Goal: Task Accomplishment & Management: Complete application form

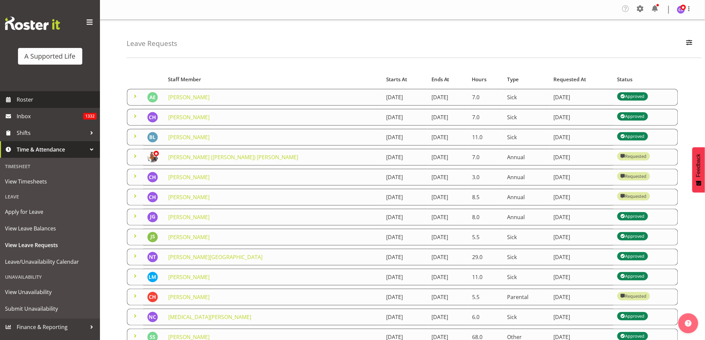
click at [38, 103] on span "Roster" at bounding box center [57, 100] width 80 height 10
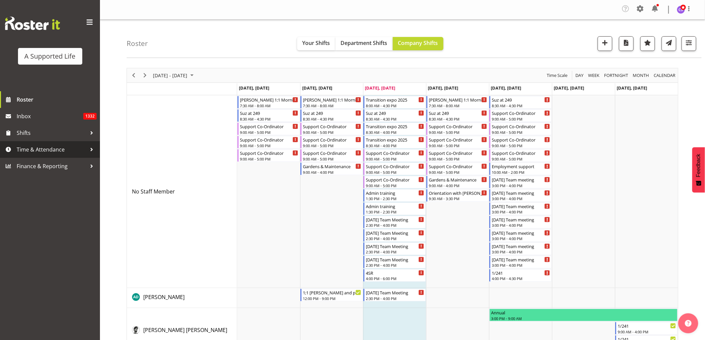
click at [59, 153] on span "Time & Attendance" at bounding box center [52, 150] width 70 height 10
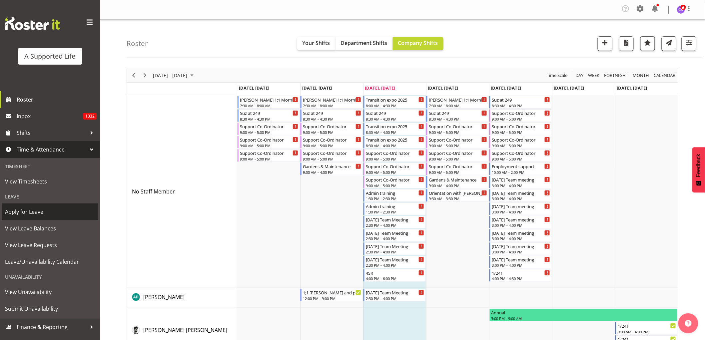
click at [46, 207] on span "Apply for Leave" at bounding box center [50, 212] width 90 height 10
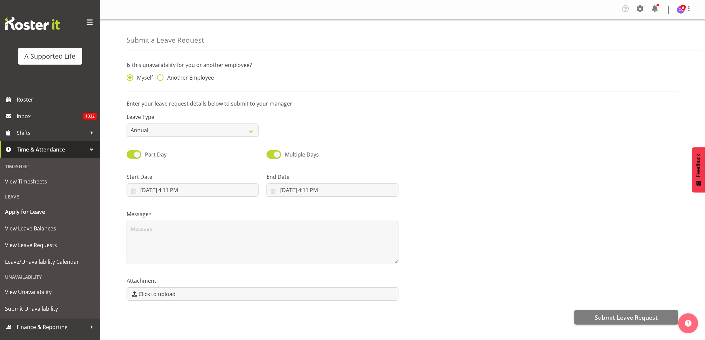
click at [160, 79] on span at bounding box center [160, 77] width 7 height 7
click at [160, 79] on input "Another Employee" at bounding box center [159, 78] width 4 height 4
radio input "true"
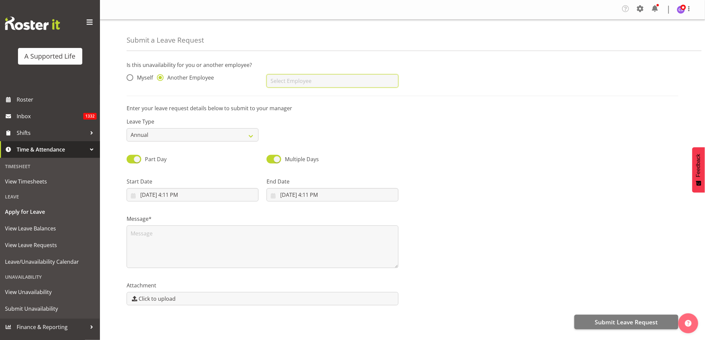
click at [279, 84] on input "text" at bounding box center [333, 80] width 132 height 13
click at [314, 83] on input "text" at bounding box center [333, 80] width 132 height 13
click at [297, 84] on input "text" at bounding box center [333, 80] width 132 height 13
click at [286, 80] on input "text" at bounding box center [333, 80] width 132 height 13
click at [313, 97] on span "[PERSON_NAME]" at bounding box center [292, 97] width 41 height 7
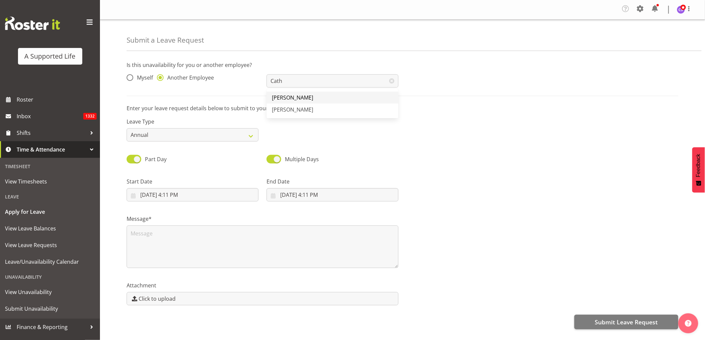
type input "[PERSON_NAME]"
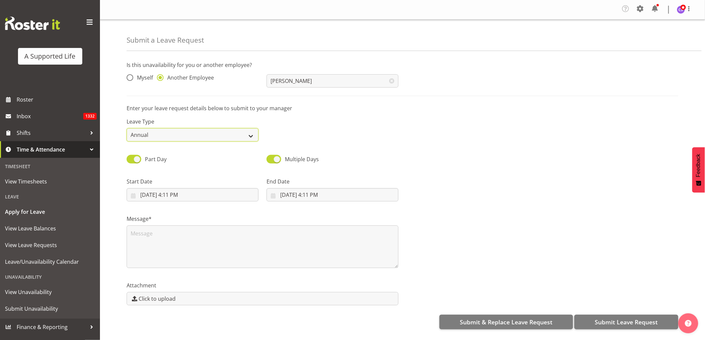
click at [230, 135] on select "Annual Sick Bereavement Domestic Violence Parental Jury Service Day In [GEOGRAP…" at bounding box center [193, 134] width 132 height 13
select select "Sick"
click at [127, 128] on select "Annual Sick Bereavement Domestic Violence Parental Jury Service Day In [GEOGRAP…" at bounding box center [193, 134] width 132 height 13
click at [195, 199] on input "9/3/2025, 4:11 PM" at bounding box center [193, 194] width 132 height 13
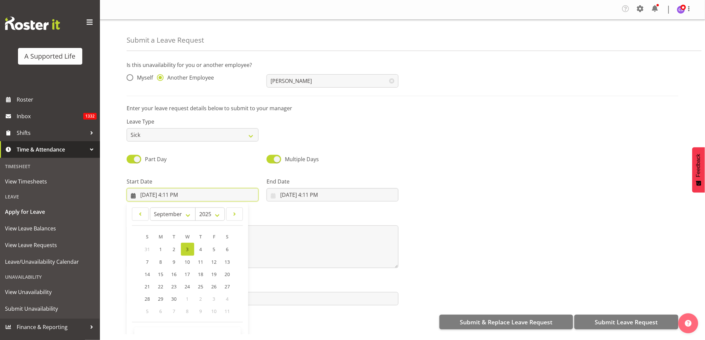
scroll to position [19, 0]
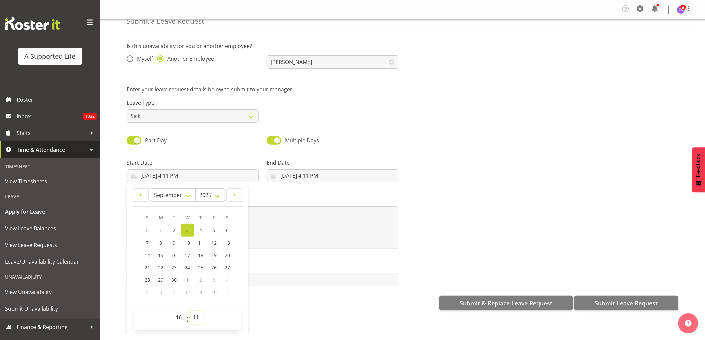
drag, startPoint x: 198, startPoint y: 318, endPoint x: 204, endPoint y: 316, distance: 6.6
click at [198, 318] on select "00 01 02 03 04 05 06 07 08 09 10 11 12 13 14 15 16 17 18 19 20 21 22 23 24 25 2…" at bounding box center [197, 317] width 15 height 13
select select "0"
click at [190, 311] on select "00 01 02 03 04 05 06 07 08 09 10 11 12 13 14 15 16 17 18 19 20 21 22 23 24 25 2…" at bounding box center [197, 317] width 15 height 13
type input "9/3/2025, 4:00 PM"
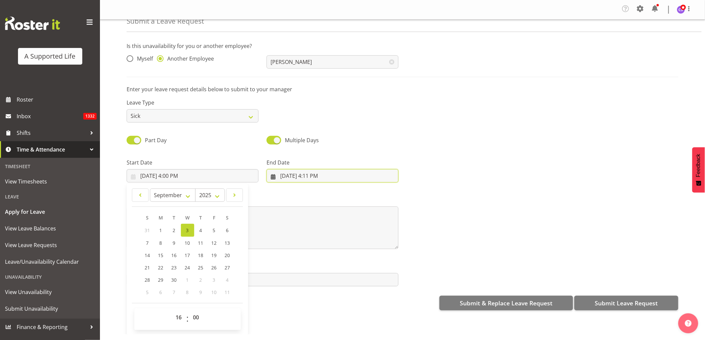
click at [307, 181] on input "9/3/2025, 4:11 PM" at bounding box center [333, 175] width 132 height 13
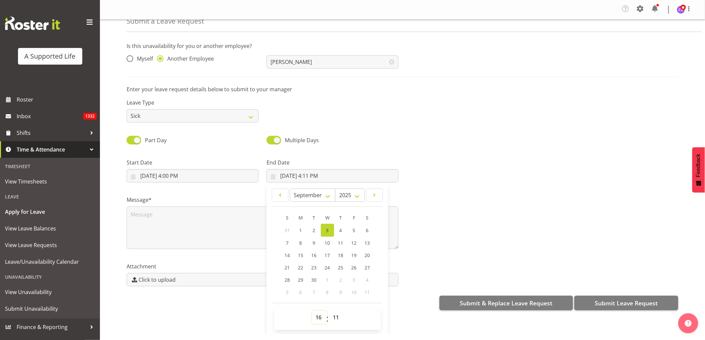
drag, startPoint x: 314, startPoint y: 319, endPoint x: 314, endPoint y: 311, distance: 7.7
click at [314, 318] on select "00 01 02 03 04 05 06 07 08 09 10 11 12 13 14 15 16 17 18 19 20 21 22 23" at bounding box center [319, 317] width 15 height 13
select select "9"
click at [312, 311] on select "00 01 02 03 04 05 06 07 08 09 10 11 12 13 14 15 16 17 18 19 20 21 22 23" at bounding box center [319, 317] width 15 height 13
type input "9/3/2025, 9:11 AM"
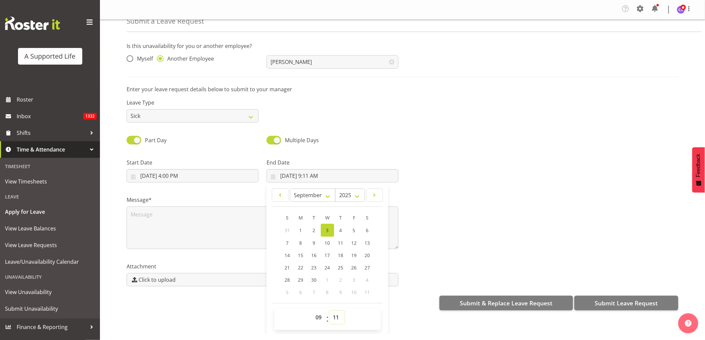
click at [335, 315] on select "00 01 02 03 04 05 06 07 08 09 10 11 12 13 14 15 16 17 18 19 20 21 22 23 24 25 2…" at bounding box center [336, 317] width 15 height 13
select select "0"
click at [329, 311] on select "00 01 02 03 04 05 06 07 08 09 10 11 12 13 14 15 16 17 18 19 20 21 22 23 24 25 2…" at bounding box center [336, 317] width 15 height 13
click at [353, 231] on span "5" at bounding box center [354, 230] width 3 height 6
type input "9/5/2025, 9:00 AM"
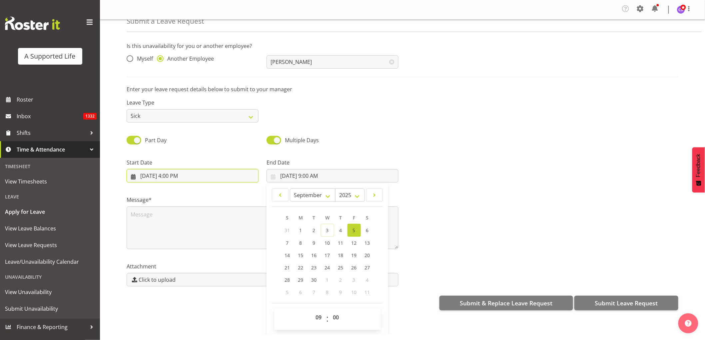
click at [171, 174] on input "9/3/2025, 4:00 PM" at bounding box center [193, 175] width 132 height 13
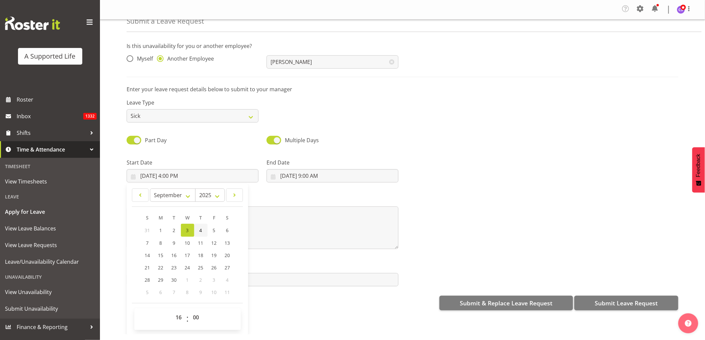
click at [200, 225] on link "4" at bounding box center [200, 230] width 13 height 13
type input "9/4/2025, 4:00 PM"
click at [279, 229] on textarea at bounding box center [263, 228] width 272 height 43
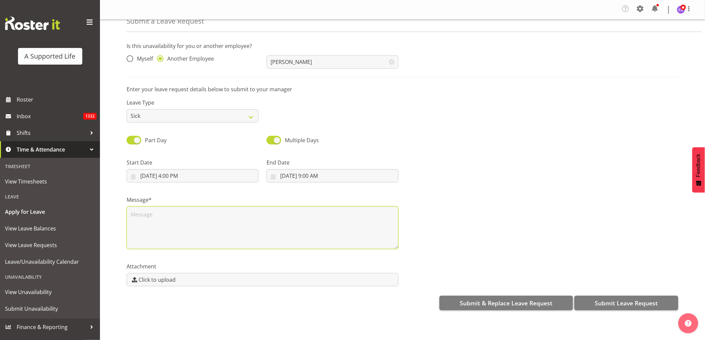
scroll to position [0, 0]
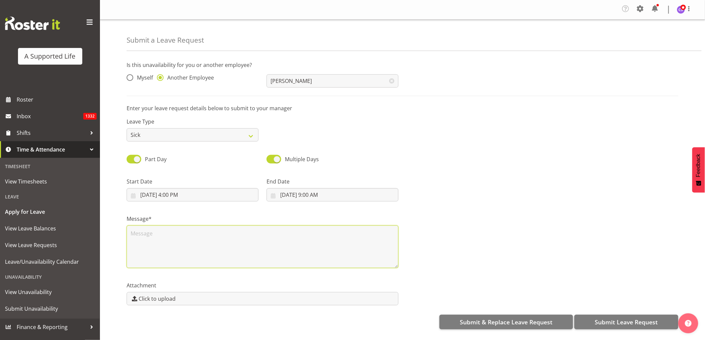
click at [159, 235] on textarea at bounding box center [263, 247] width 272 height 43
click at [165, 238] on textarea at bounding box center [263, 247] width 272 height 43
type textarea "Sick"
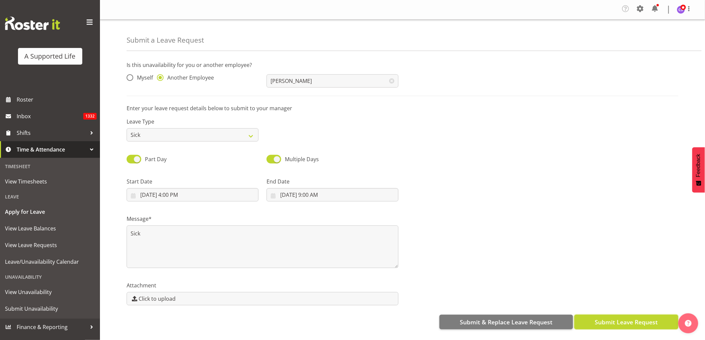
click at [624, 322] on span "Submit Leave Request" at bounding box center [626, 322] width 63 height 9
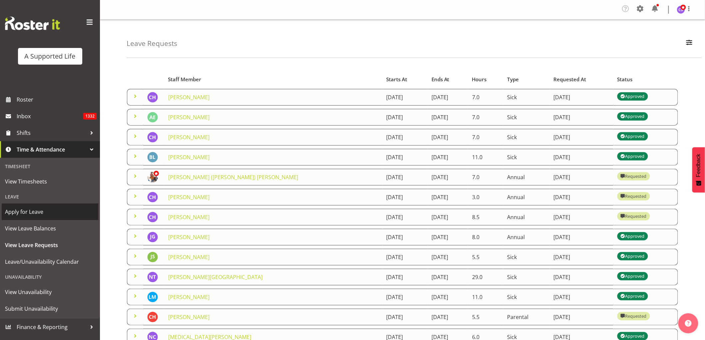
click at [31, 212] on span "Apply for Leave" at bounding box center [50, 212] width 90 height 10
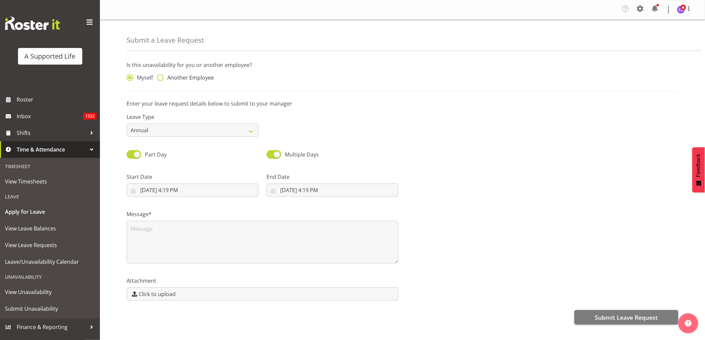
click at [158, 76] on span at bounding box center [160, 77] width 7 height 7
click at [158, 76] on input "Another Employee" at bounding box center [159, 78] width 4 height 4
radio input "true"
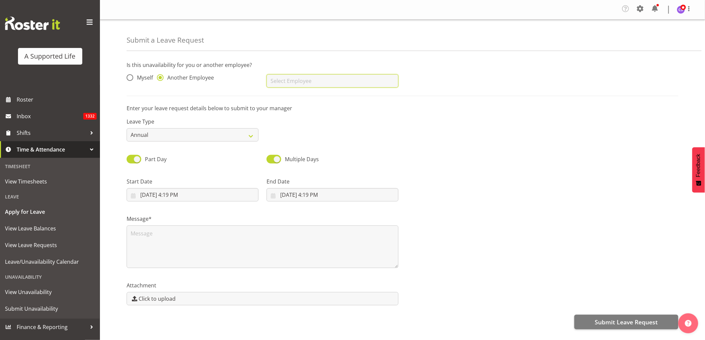
click at [322, 82] on input "text" at bounding box center [333, 80] width 132 height 13
click at [322, 97] on link "[PERSON_NAME]" at bounding box center [333, 98] width 132 height 12
type input "[PERSON_NAME]"
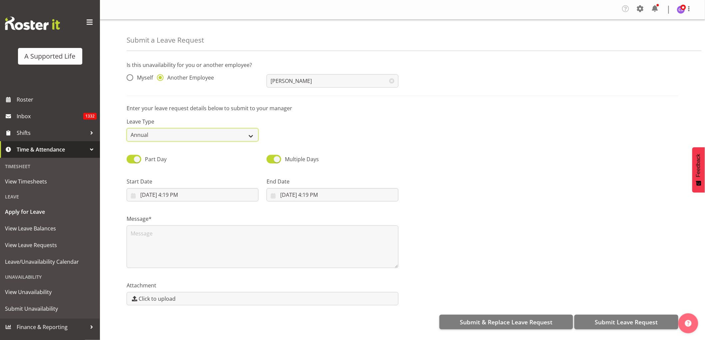
click at [249, 134] on select "Annual Sick Bereavement Domestic Violence Parental Jury Service Day In [GEOGRAP…" at bounding box center [193, 134] width 132 height 13
select select "Sick"
click at [127, 128] on select "Annual Sick Bereavement Domestic Violence Parental Jury Service Day In [GEOGRAP…" at bounding box center [193, 134] width 132 height 13
click at [198, 198] on input "9/3/2025, 4:19 PM" at bounding box center [193, 194] width 132 height 13
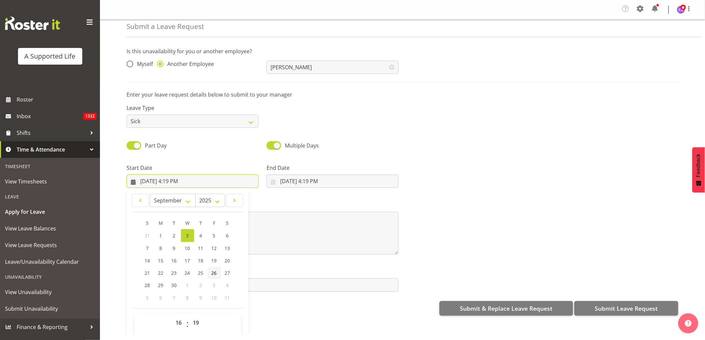
scroll to position [19, 0]
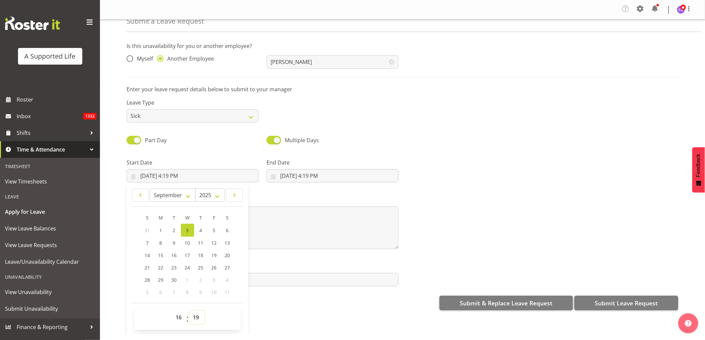
drag, startPoint x: 199, startPoint y: 318, endPoint x: 201, endPoint y: 314, distance: 4.8
click at [199, 318] on select "00 01 02 03 04 05 06 07 08 09 10 11 12 13 14 15 16 17 18 19 20 21 22 23 24 25 2…" at bounding box center [197, 317] width 15 height 13
select select "0"
click at [190, 311] on select "00 01 02 03 04 05 06 07 08 09 10 11 12 13 14 15 16 17 18 19 20 21 22 23 24 25 2…" at bounding box center [197, 317] width 15 height 13
type input "9/3/2025, 4:00 PM"
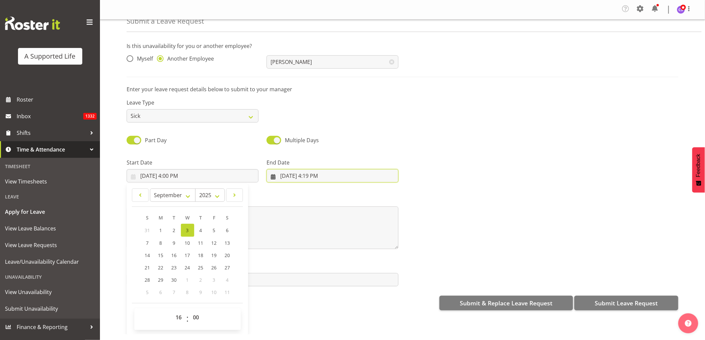
click at [298, 175] on input "9/3/2025, 4:19 PM" at bounding box center [333, 175] width 132 height 13
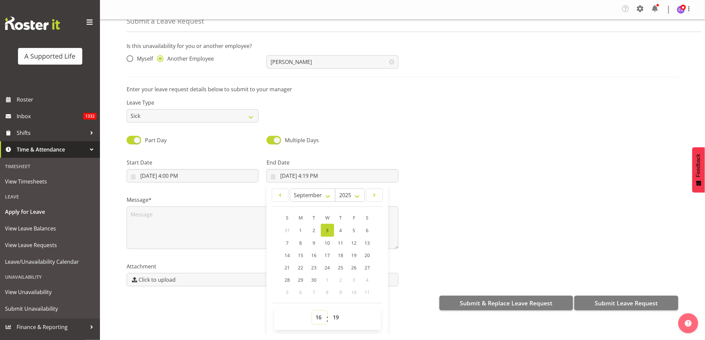
drag, startPoint x: 318, startPoint y: 317, endPoint x: 320, endPoint y: 313, distance: 5.2
click at [318, 317] on select "00 01 02 03 04 05 06 07 08 09 10 11 12 13 14 15 16 17 18 19 20 21 22 23" at bounding box center [319, 317] width 15 height 13
select select "9"
click at [312, 311] on select "00 01 02 03 04 05 06 07 08 09 10 11 12 13 14 15 16 17 18 19 20 21 22 23" at bounding box center [319, 317] width 15 height 13
type input "9/3/2025, 9:19 AM"
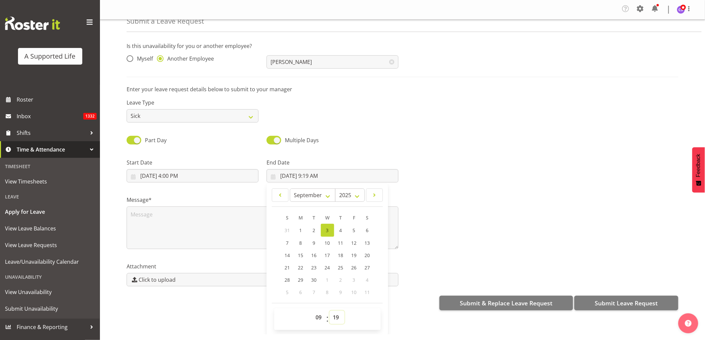
drag, startPoint x: 334, startPoint y: 317, endPoint x: 335, endPoint y: 311, distance: 6.2
click at [334, 317] on select "00 01 02 03 04 05 06 07 08 09 10 11 12 13 14 15 16 17 18 19 20 21 22 23 24 25 2…" at bounding box center [336, 317] width 15 height 13
select select "0"
click at [329, 311] on select "00 01 02 03 04 05 06 07 08 09 10 11 12 13 14 15 16 17 18 19 20 21 22 23 24 25 2…" at bounding box center [336, 317] width 15 height 13
type input "9/3/2025, 9:00 AM"
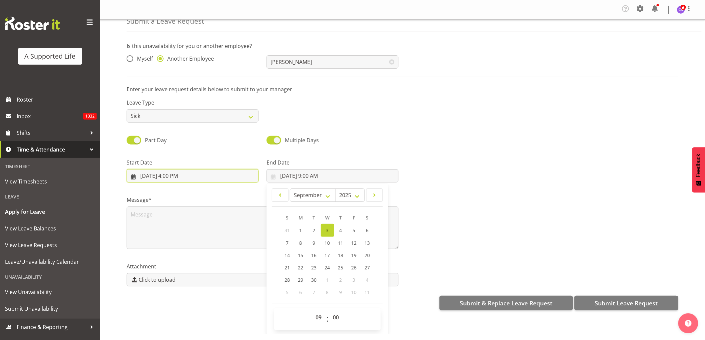
click at [155, 176] on input "9/3/2025, 4:00 PM" at bounding box center [193, 175] width 132 height 13
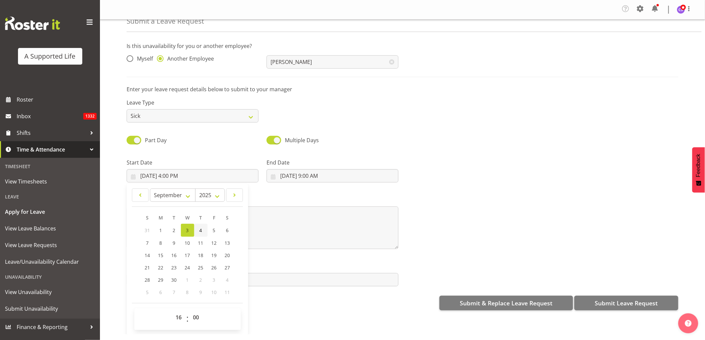
click at [197, 229] on link "4" at bounding box center [200, 230] width 13 height 13
type input "9/4/2025, 4:00 PM"
click at [306, 174] on input "9/3/2025, 9:00 AM" at bounding box center [333, 175] width 132 height 13
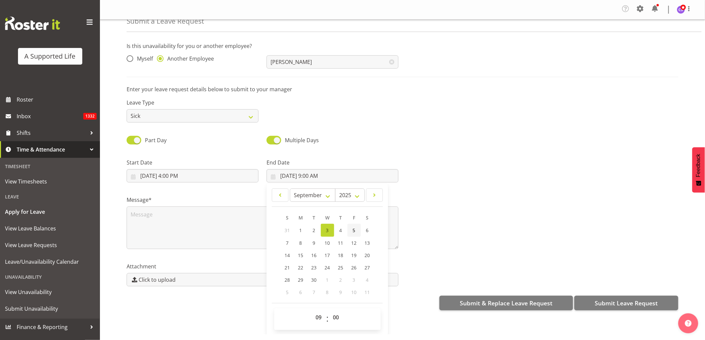
click at [355, 228] on link "5" at bounding box center [353, 230] width 13 height 13
type input "9/5/2025, 9:00 AM"
click at [145, 224] on textarea at bounding box center [263, 228] width 272 height 43
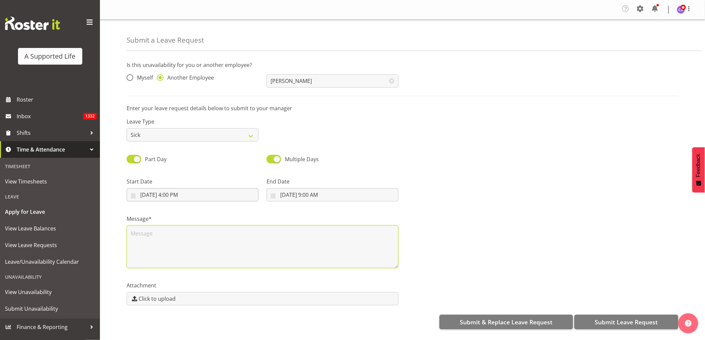
scroll to position [0, 0]
type textarea "Sick"
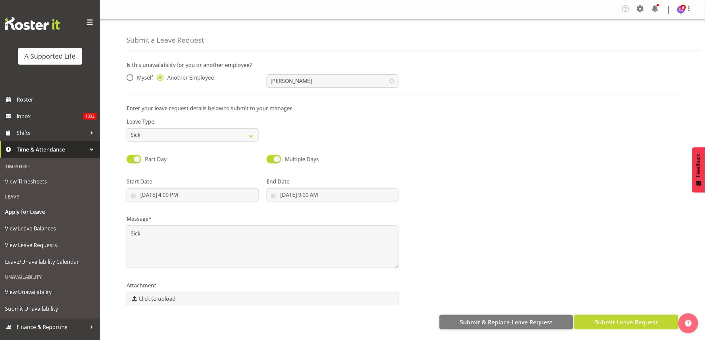
click at [624, 322] on span "Submit Leave Request" at bounding box center [626, 322] width 63 height 9
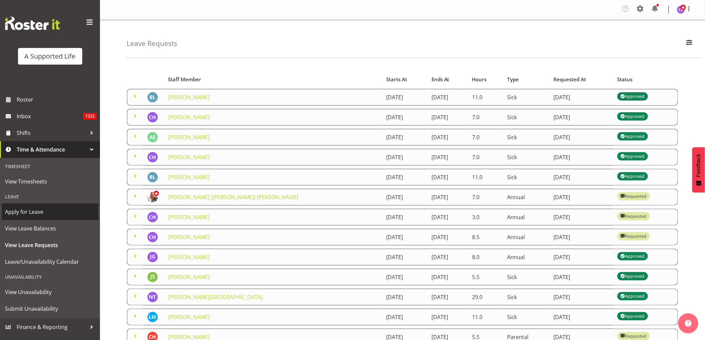
click at [37, 214] on span "Apply for Leave" at bounding box center [50, 212] width 90 height 10
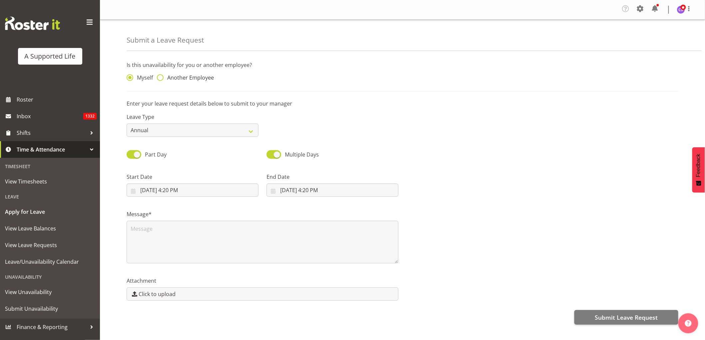
click at [160, 78] on span at bounding box center [160, 77] width 7 height 7
click at [160, 78] on input "Another Employee" at bounding box center [159, 78] width 4 height 4
radio input "true"
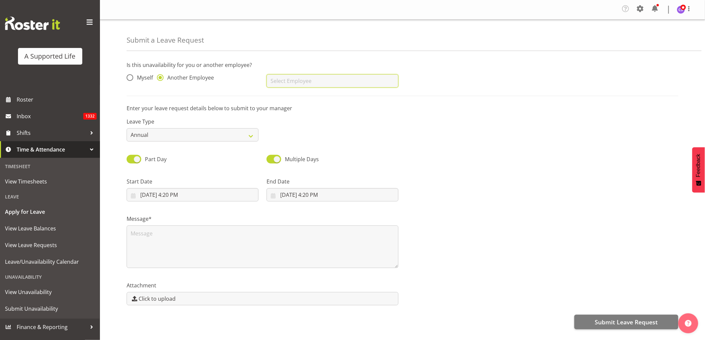
click at [346, 81] on input "text" at bounding box center [333, 80] width 132 height 13
click at [294, 96] on span "[PERSON_NAME]" at bounding box center [292, 97] width 41 height 7
type input "[PERSON_NAME]"
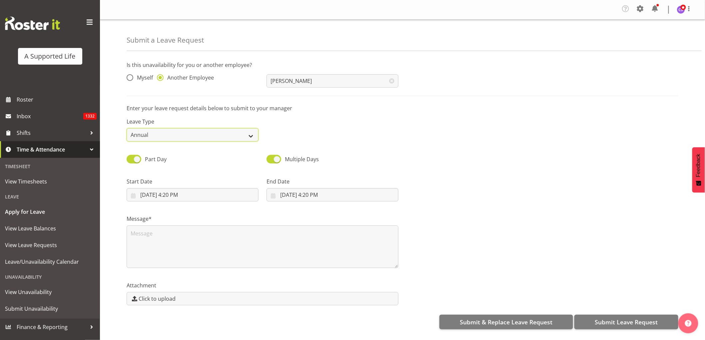
click at [244, 138] on select "Annual Sick Bereavement Domestic Violence Parental Jury Service Day In Lieu Oth…" at bounding box center [193, 134] width 132 height 13
select select "Sick"
click at [127, 128] on select "Annual Sick Bereavement Domestic Violence Parental Jury Service Day In Lieu Oth…" at bounding box center [193, 134] width 132 height 13
click at [217, 194] on input "9/3/2025, 4:20 PM" at bounding box center [193, 194] width 132 height 13
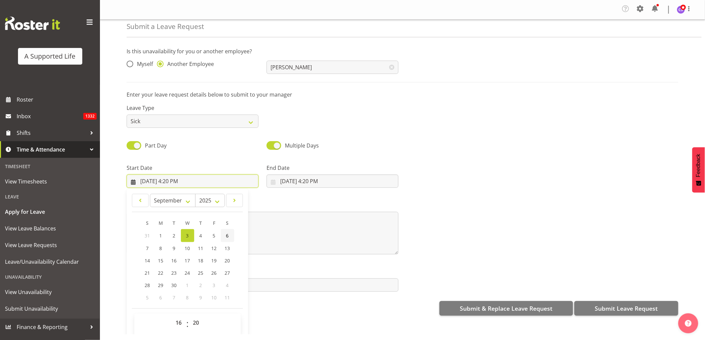
scroll to position [19, 0]
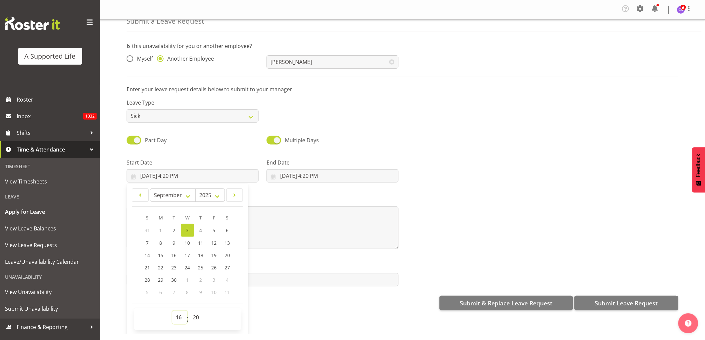
click at [181, 319] on select "00 01 02 03 04 05 06 07 08 09 10 11 12 13 14 15 16 17 18 19 20 21 22 23" at bounding box center [179, 317] width 15 height 13
select select "14"
click at [172, 311] on select "00 01 02 03 04 05 06 07 08 09 10 11 12 13 14 15 16 17 18 19 20 21 22 23" at bounding box center [179, 317] width 15 height 13
type input "9/3/2025, 2:20 PM"
click at [195, 317] on select "00 01 02 03 04 05 06 07 08 09 10 11 12 13 14 15 16 17 18 19 20 21 22 23 24 25 2…" at bounding box center [197, 317] width 15 height 13
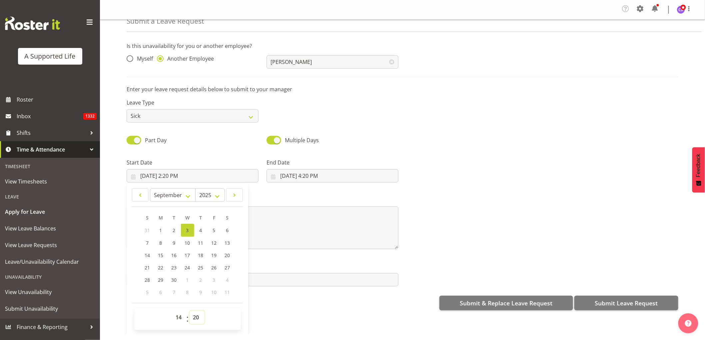
select select "30"
click at [190, 311] on select "00 01 02 03 04 05 06 07 08 09 10 11 12 13 14 15 16 17 18 19 20 21 22 23 24 25 2…" at bounding box center [197, 317] width 15 height 13
type input "9/3/2025, 2:30 PM"
click at [312, 156] on div "End Date 9/3/2025, 4:20 PM January February March April May June July August Se…" at bounding box center [333, 167] width 140 height 37
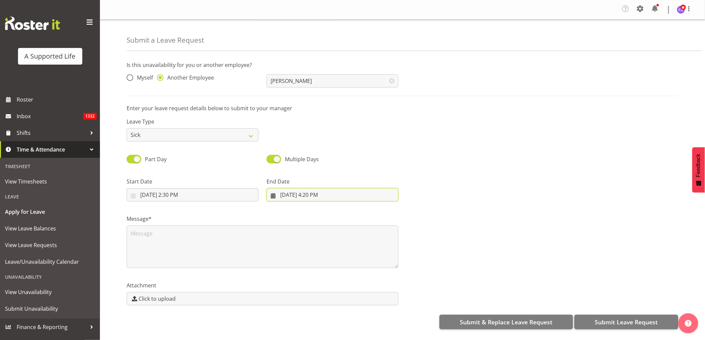
click at [312, 193] on input "9/3/2025, 4:20 PM" at bounding box center [333, 194] width 132 height 13
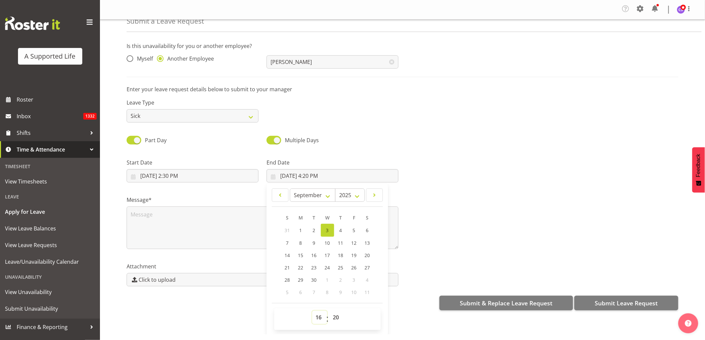
click at [319, 321] on select "00 01 02 03 04 05 06 07 08 09 10 11 12 13 14 15 16 17 18 19 20 21 22 23" at bounding box center [319, 317] width 15 height 13
click at [312, 311] on select "00 01 02 03 04 05 06 07 08 09 10 11 12 13 14 15 16 17 18 19 20 21 22 23" at bounding box center [319, 317] width 15 height 13
click at [337, 319] on select "00 01 02 03 04 05 06 07 08 09 10 11 12 13 14 15 16 17 18 19 20 21 22 23 24 25 2…" at bounding box center [336, 317] width 15 height 13
select select "0"
click at [329, 311] on select "00 01 02 03 04 05 06 07 08 09 10 11 12 13 14 15 16 17 18 19 20 21 22 23 24 25 2…" at bounding box center [336, 317] width 15 height 13
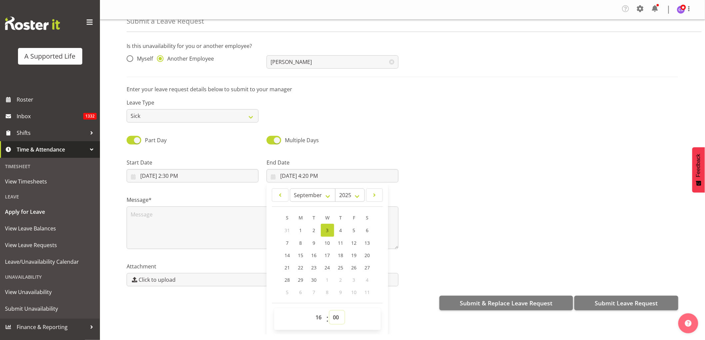
type input "9/3/2025, 4:00 PM"
click at [159, 215] on textarea at bounding box center [263, 228] width 272 height 43
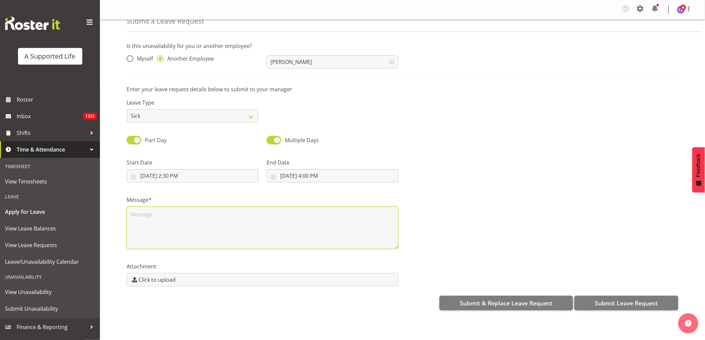
scroll to position [0, 0]
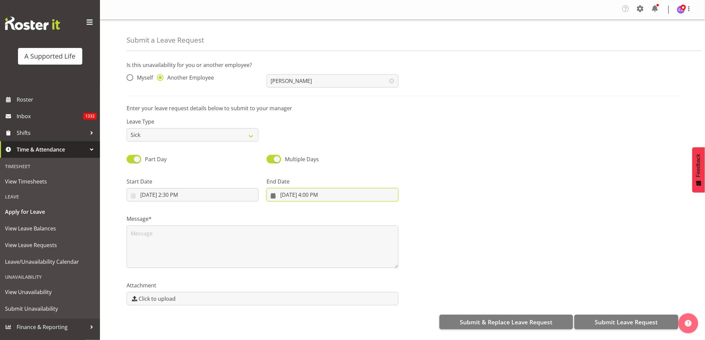
click at [284, 196] on input "9/3/2025, 4:00 PM" at bounding box center [333, 194] width 132 height 13
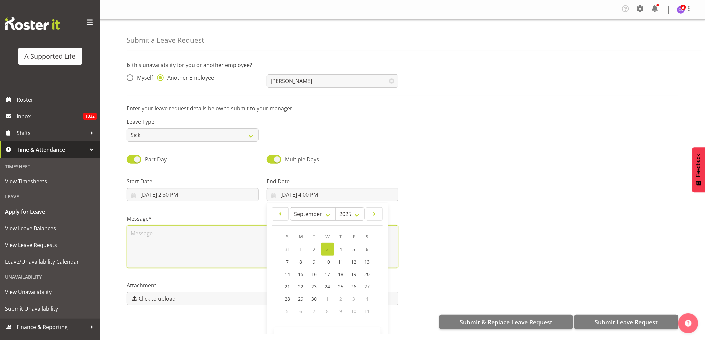
click at [156, 238] on textarea at bounding box center [263, 247] width 272 height 43
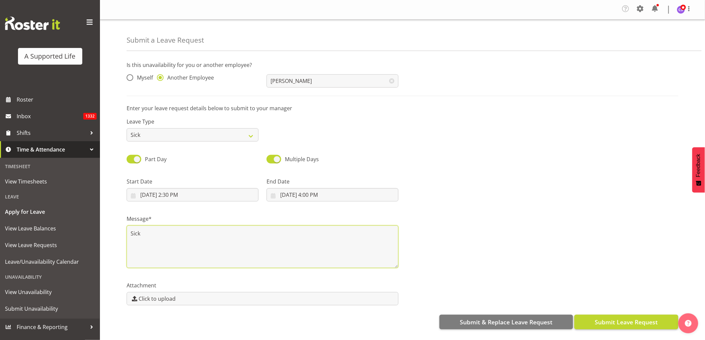
type textarea "Sick"
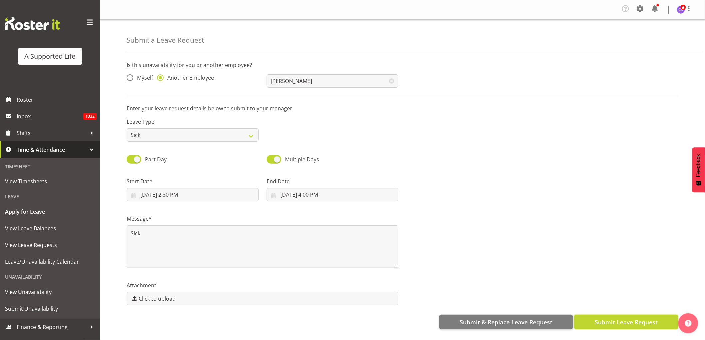
click at [624, 323] on span "Submit Leave Request" at bounding box center [626, 322] width 63 height 9
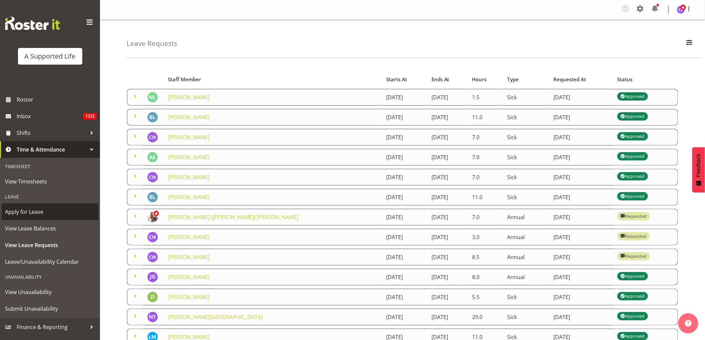
click at [45, 213] on span "Apply for Leave" at bounding box center [50, 212] width 90 height 10
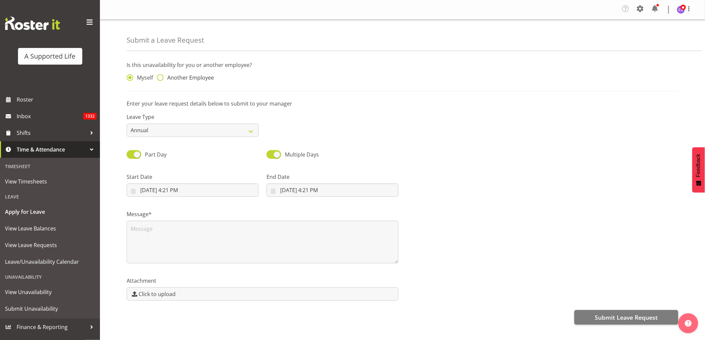
click at [159, 76] on span at bounding box center [160, 77] width 7 height 7
click at [159, 76] on input "Another Employee" at bounding box center [159, 78] width 4 height 4
radio input "true"
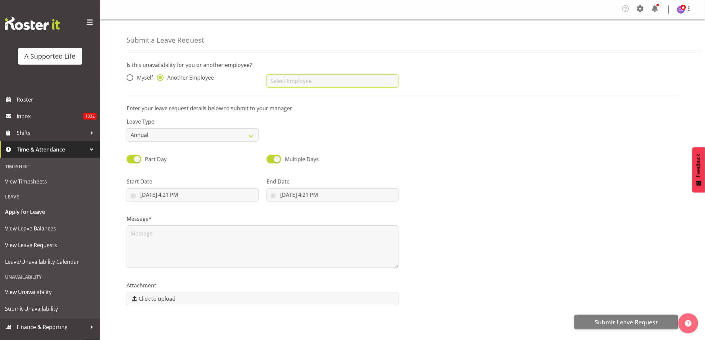
click at [311, 82] on input "text" at bounding box center [333, 80] width 132 height 13
click at [313, 99] on span "[PERSON_NAME] ([PERSON_NAME]) [PERSON_NAME]" at bounding box center [337, 97] width 130 height 7
type input "[PERSON_NAME] ([PERSON_NAME]) [PERSON_NAME]"
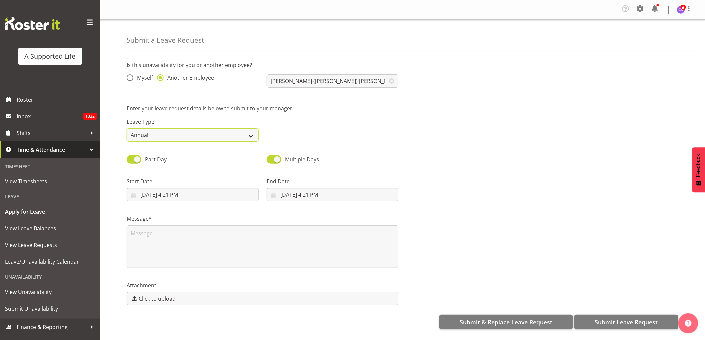
click at [186, 134] on select "Annual Sick Bereavement Domestic Violence Parental Jury Service Day In [GEOGRAP…" at bounding box center [193, 134] width 132 height 13
select select "Sick"
click at [127, 128] on select "Annual Sick Bereavement Domestic Violence Parental Jury Service Day In [GEOGRAP…" at bounding box center [193, 134] width 132 height 13
click at [177, 197] on input "[DATE] 4:21 PM" at bounding box center [193, 194] width 132 height 13
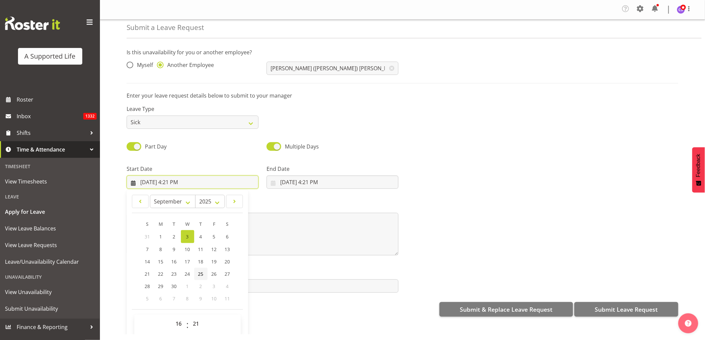
scroll to position [19, 0]
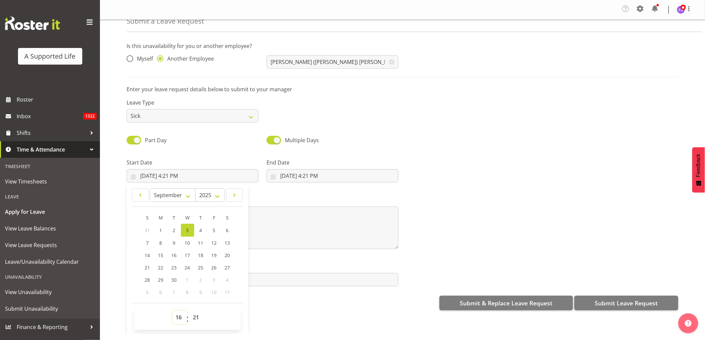
click at [181, 316] on select "00 01 02 03 04 05 06 07 08 09 10 11 12 13 14 15 16 17 18 19 20 21 22 23" at bounding box center [179, 317] width 15 height 13
select select "14"
click at [172, 311] on select "00 01 02 03 04 05 06 07 08 09 10 11 12 13 14 15 16 17 18 19 20 21 22 23" at bounding box center [179, 317] width 15 height 13
type input "[DATE] 2:21 PM"
drag, startPoint x: 193, startPoint y: 318, endPoint x: 207, endPoint y: 302, distance: 21.0
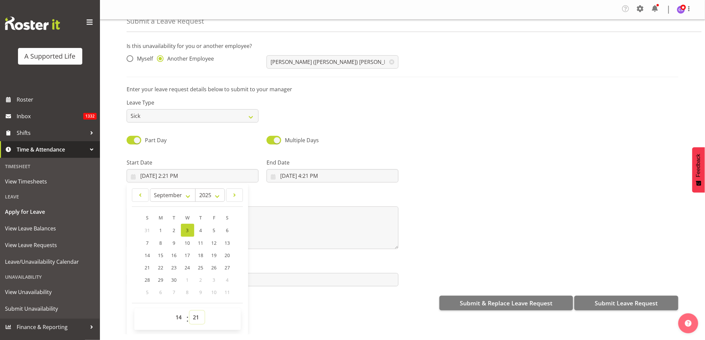
click at [194, 318] on select "00 01 02 03 04 05 06 07 08 09 10 11 12 13 14 15 16 17 18 19 20 21 22 23 24 25 2…" at bounding box center [197, 317] width 15 height 13
select select "0"
click at [190, 311] on select "00 01 02 03 04 05 06 07 08 09 10 11 12 13 14 15 16 17 18 19 20 21 22 23 24 25 2…" at bounding box center [197, 317] width 15 height 13
type input "[DATE] 2:00 PM"
click at [312, 178] on input "9/3/2025, 4:21 PM" at bounding box center [333, 175] width 132 height 13
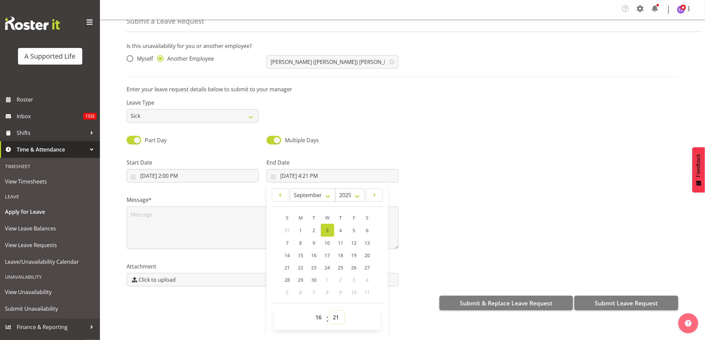
click at [332, 319] on select "00 01 02 03 04 05 06 07 08 09 10 11 12 13 14 15 16 17 18 19 20 21 22 23 24 25 2…" at bounding box center [336, 317] width 15 height 13
select select "30"
click at [329, 311] on select "00 01 02 03 04 05 06 07 08 09 10 11 12 13 14 15 16 17 18 19 20 21 22 23 24 25 2…" at bounding box center [336, 317] width 15 height 13
type input "9/3/2025, 4:30 PM"
click at [174, 218] on textarea at bounding box center [263, 228] width 272 height 43
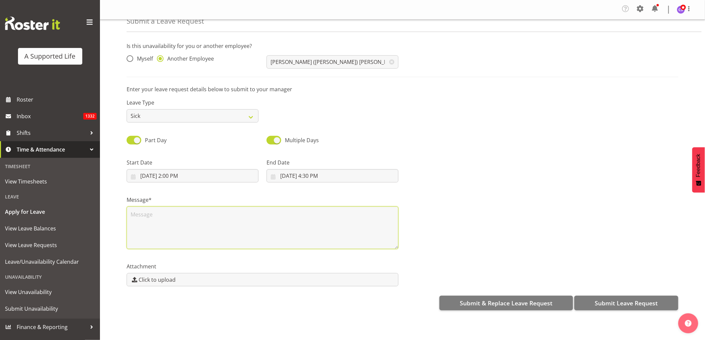
scroll to position [0, 0]
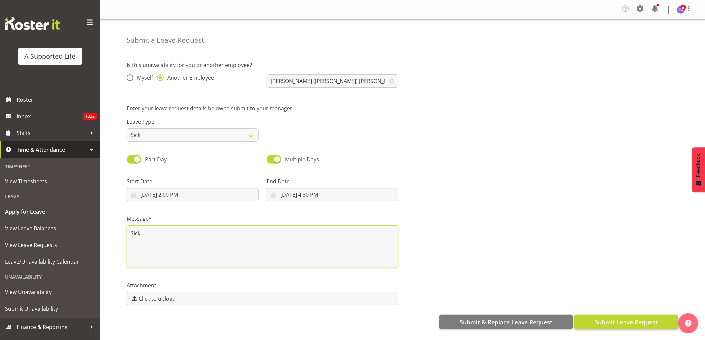
type textarea "Sick"
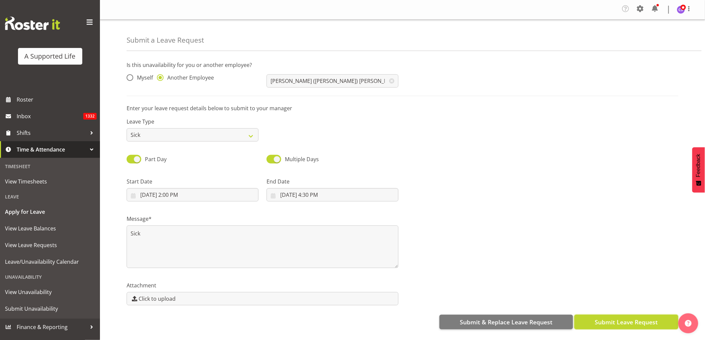
click at [638, 325] on span "Submit Leave Request" at bounding box center [626, 322] width 63 height 9
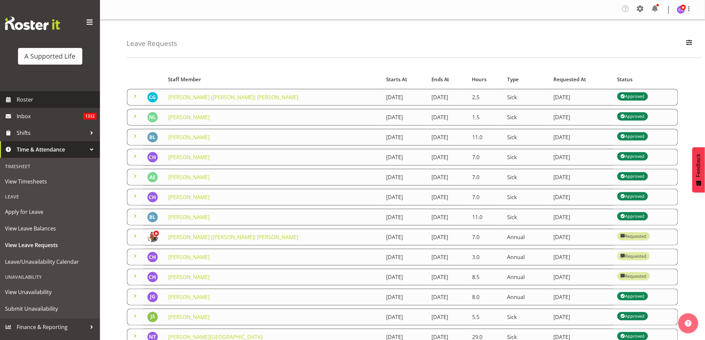
click at [28, 96] on span "Roster" at bounding box center [57, 100] width 80 height 10
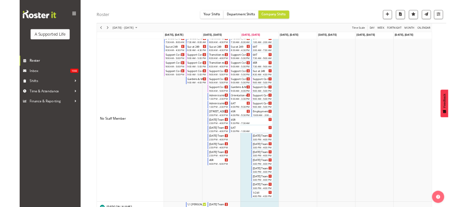
scroll to position [37, 0]
